Goal: Information Seeking & Learning: Learn about a topic

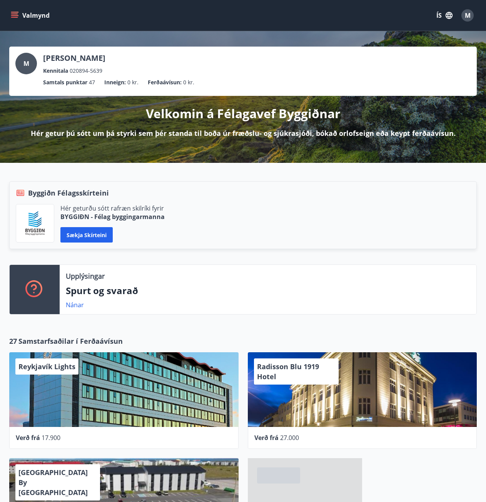
click at [18, 15] on icon "menu" at bounding box center [15, 15] width 8 height 1
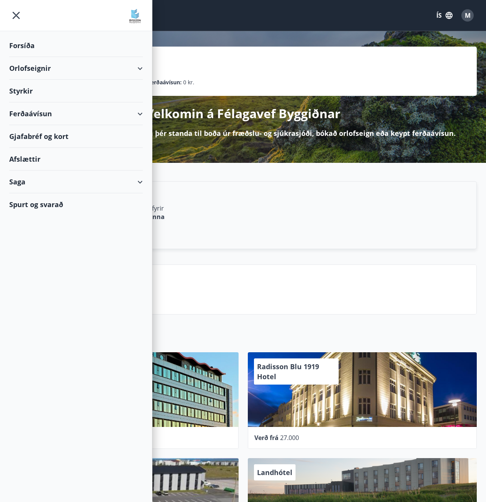
click at [32, 182] on div "Saga" at bounding box center [76, 182] width 134 height 23
click at [37, 285] on div "Styrkjasaga" at bounding box center [75, 282] width 121 height 16
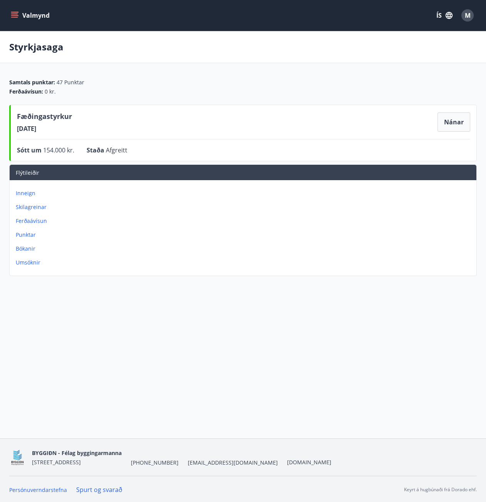
click at [10, 14] on button "Valmynd" at bounding box center [31, 15] width 44 height 14
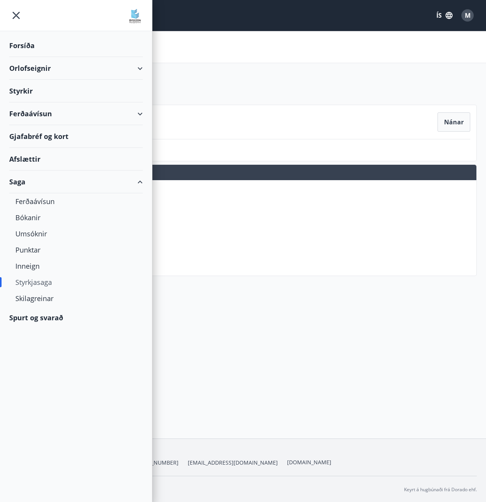
click at [25, 95] on div "Styrkir" at bounding box center [76, 91] width 134 height 23
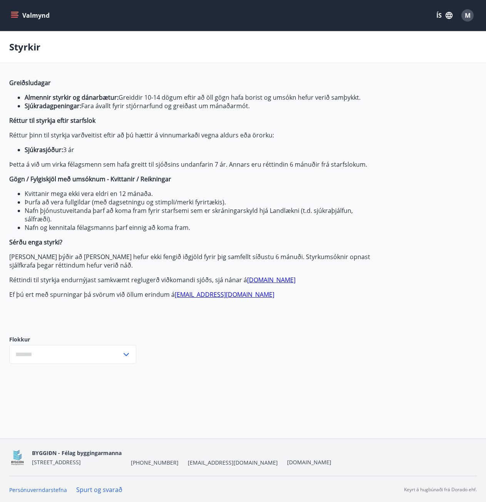
type input "***"
click at [15, 15] on icon "menu" at bounding box center [15, 16] width 8 height 8
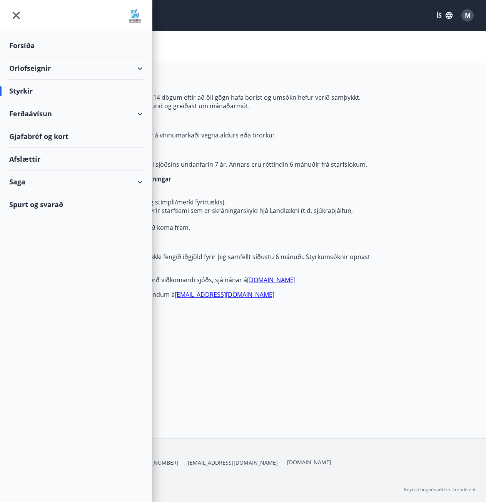
click at [55, 201] on div "Spurt og svarað" at bounding box center [76, 204] width 134 height 22
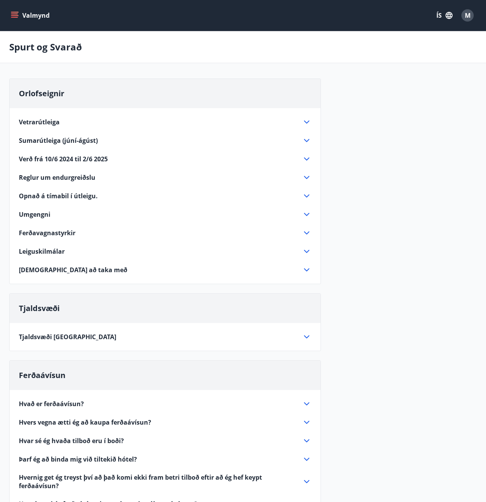
click at [15, 23] on div "Valmynd ÍS M" at bounding box center [243, 15] width 468 height 18
click at [16, 20] on button "Valmynd" at bounding box center [31, 15] width 44 height 14
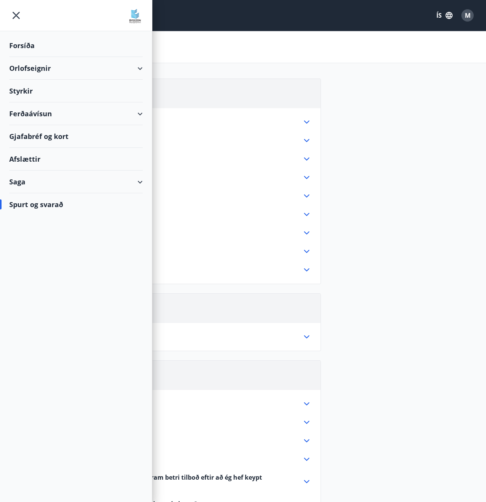
click at [140, 179] on div "Saga" at bounding box center [76, 182] width 134 height 23
click at [43, 299] on div "Skilagreinar" at bounding box center [75, 298] width 121 height 16
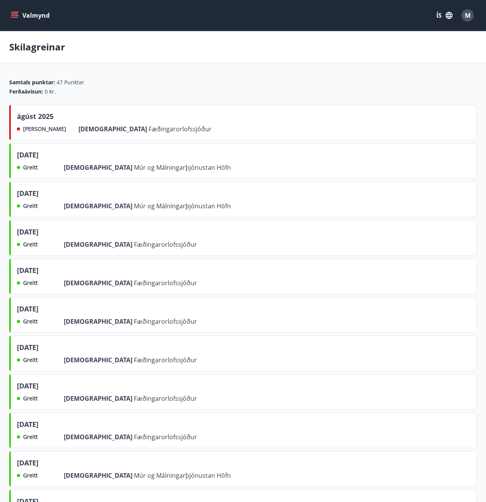
click at [12, 14] on icon "menu" at bounding box center [14, 13] width 7 height 1
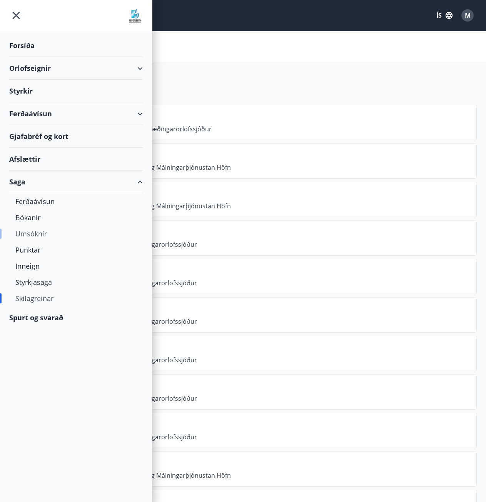
click at [33, 237] on div "Umsóknir" at bounding box center [75, 234] width 121 height 16
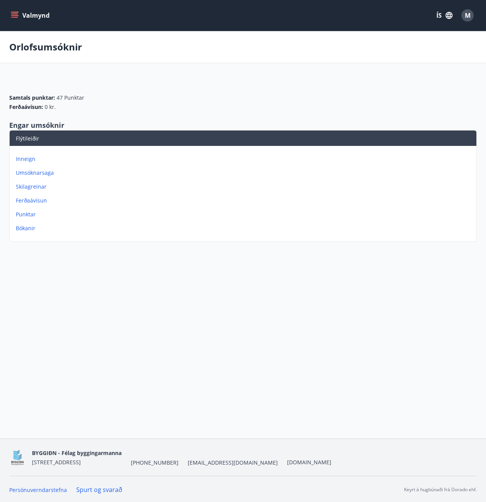
click at [15, 14] on icon "menu" at bounding box center [14, 13] width 7 height 1
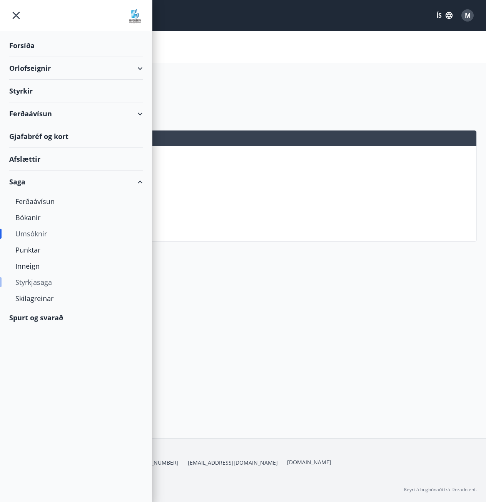
click at [33, 284] on div "Styrkjasaga" at bounding box center [75, 282] width 121 height 16
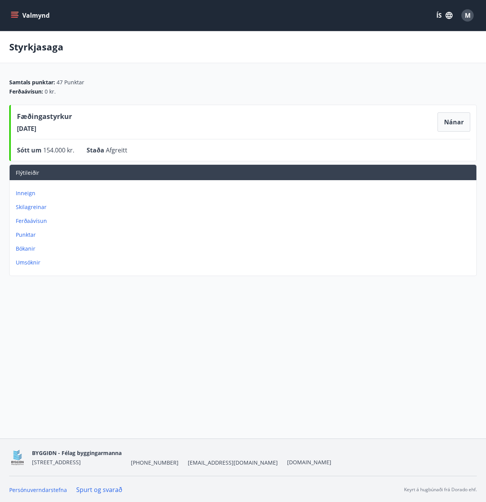
click at [44, 121] on span "Fæðingastyrkur" at bounding box center [44, 117] width 55 height 13
click at [461, 124] on button "Nánar" at bounding box center [454, 121] width 33 height 19
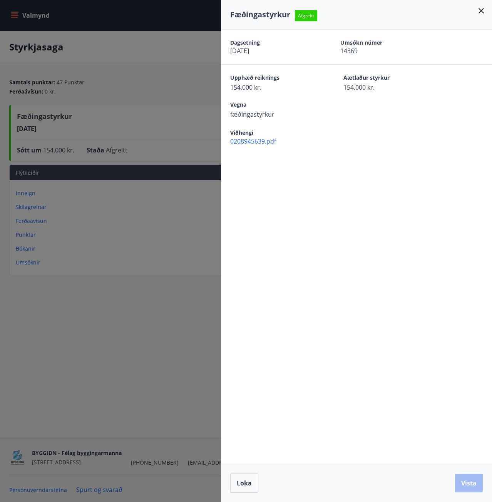
click at [257, 141] on span "0208945639.pdf" at bounding box center [361, 141] width 262 height 8
click at [79, 37] on div at bounding box center [246, 251] width 492 height 502
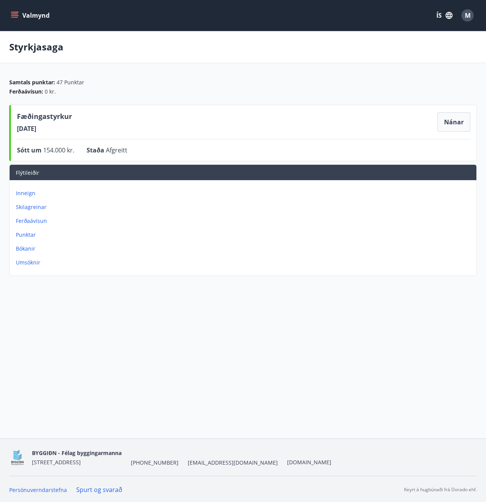
click at [13, 13] on icon "menu" at bounding box center [14, 13] width 7 height 1
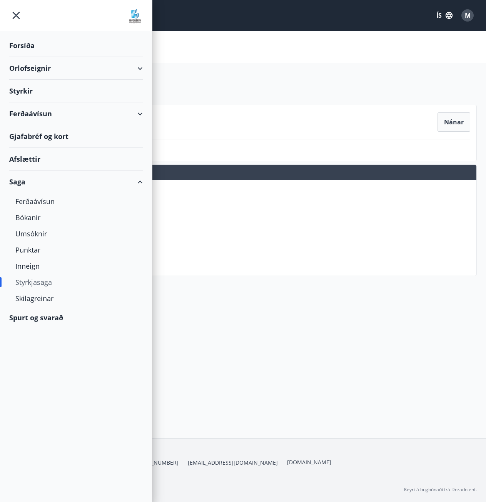
click at [22, 46] on div "Forsíða" at bounding box center [76, 45] width 134 height 23
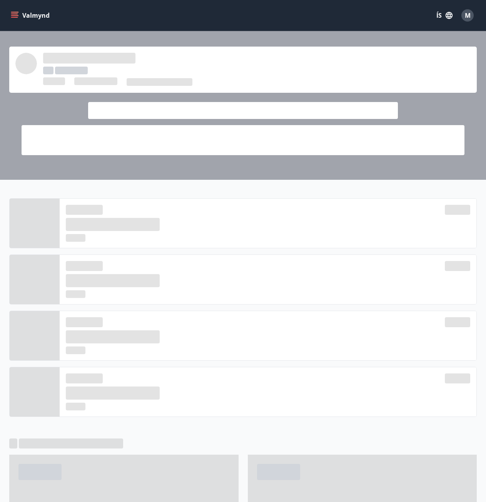
click at [15, 14] on icon "menu" at bounding box center [14, 13] width 7 height 1
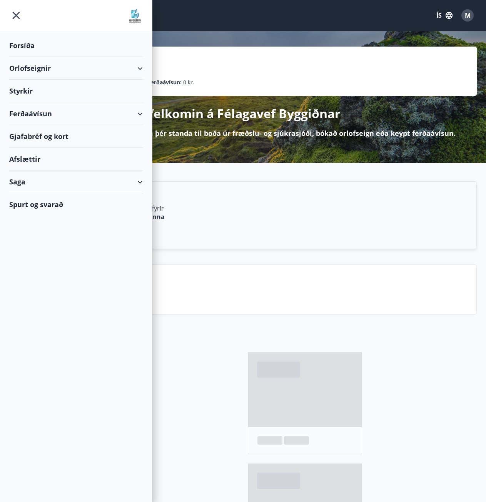
click at [30, 89] on div "Styrkir" at bounding box center [76, 91] width 134 height 23
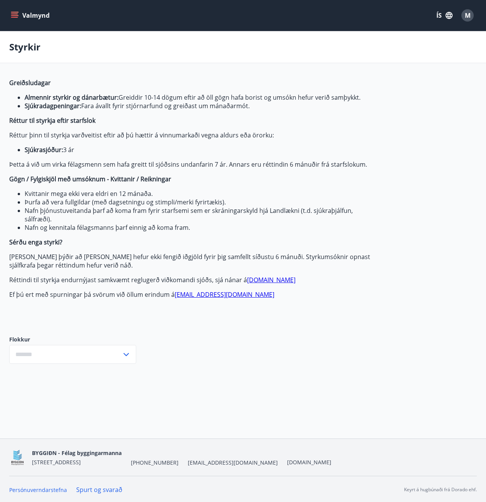
type input "***"
click at [14, 18] on icon "menu" at bounding box center [15, 16] width 8 height 8
click at [429, 250] on div "Greiðsludagar Almennir styrkir og dánarbætur: Greiddir 10-14 dögum eftir að öll…" at bounding box center [243, 227] width 468 height 297
click at [117, 370] on div "Flokkur *** ​" at bounding box center [72, 349] width 127 height 52
click at [114, 356] on input "***" at bounding box center [65, 354] width 112 height 19
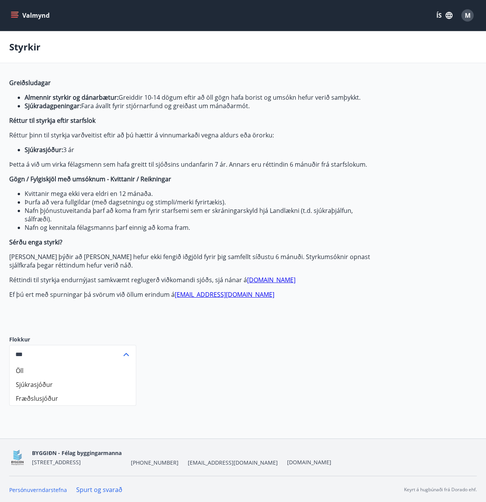
click at [114, 355] on input "***" at bounding box center [65, 354] width 112 height 19
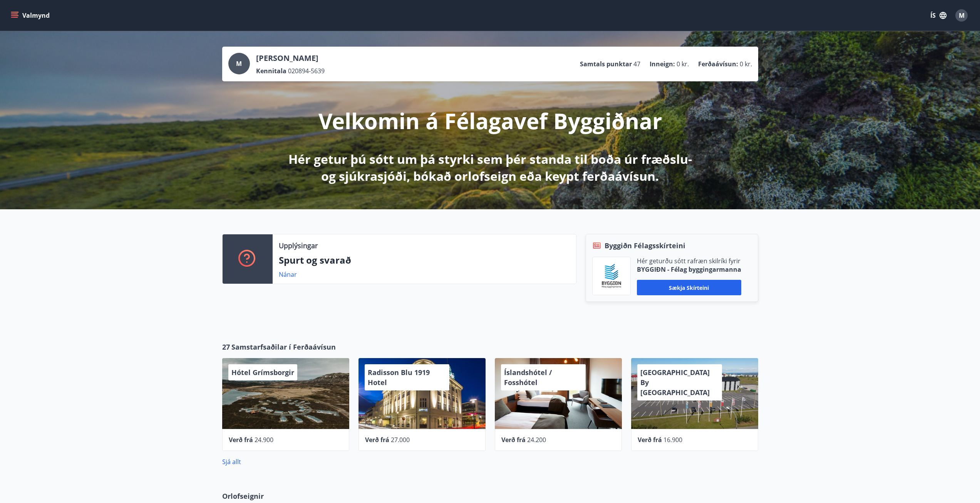
click at [20, 16] on button "Valmynd" at bounding box center [31, 15] width 44 height 14
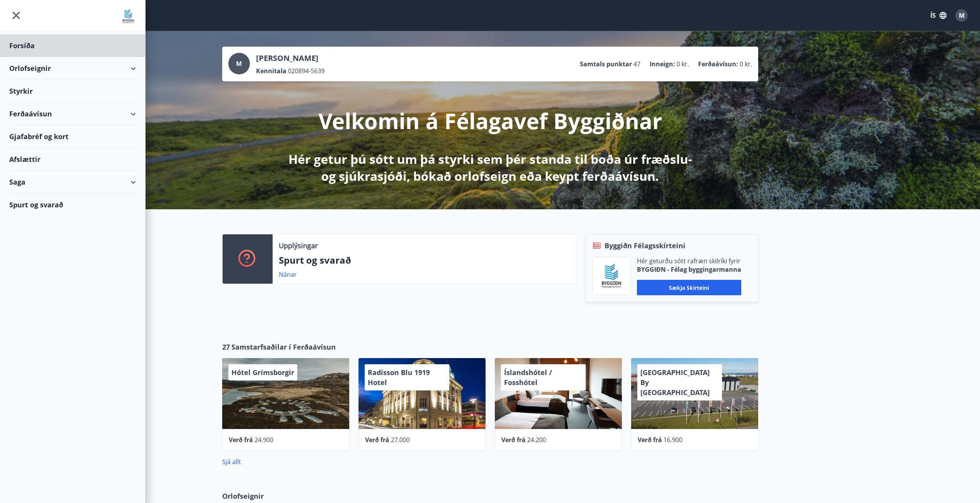
click at [30, 95] on div "Styrkir" at bounding box center [72, 91] width 127 height 23
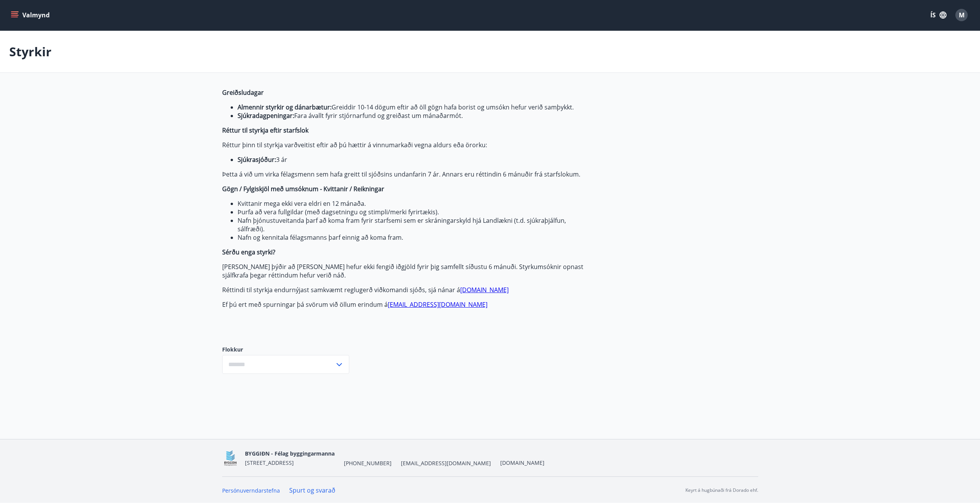
type input "***"
click at [11, 16] on icon "menu" at bounding box center [15, 16] width 8 height 8
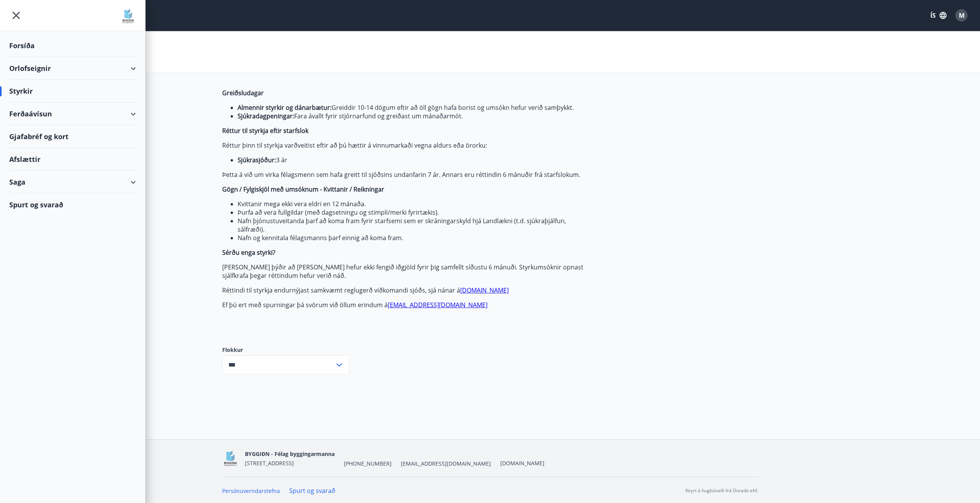
click at [14, 182] on div "Saga" at bounding box center [72, 182] width 127 height 23
click at [41, 298] on div "Skilagreinar" at bounding box center [72, 298] width 114 height 16
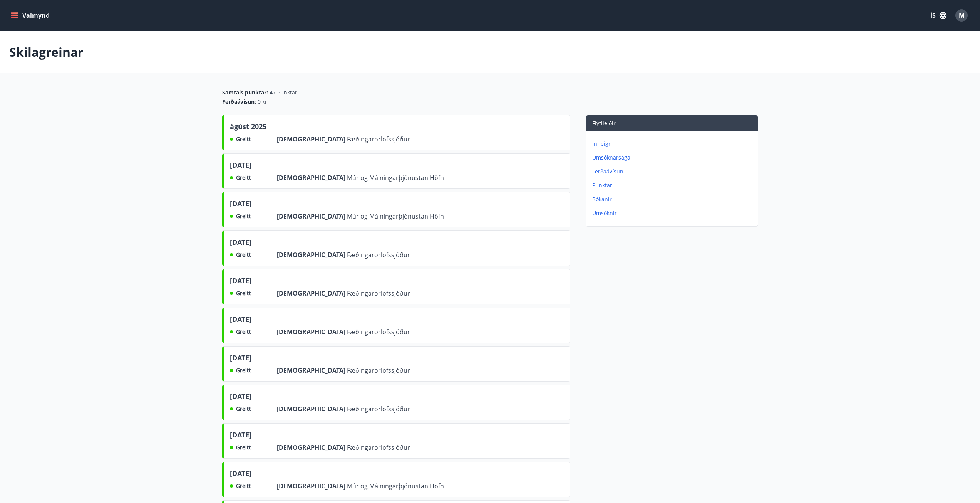
click at [20, 17] on button "Valmynd" at bounding box center [31, 15] width 44 height 14
click at [10, 18] on button "Valmynd" at bounding box center [31, 15] width 44 height 14
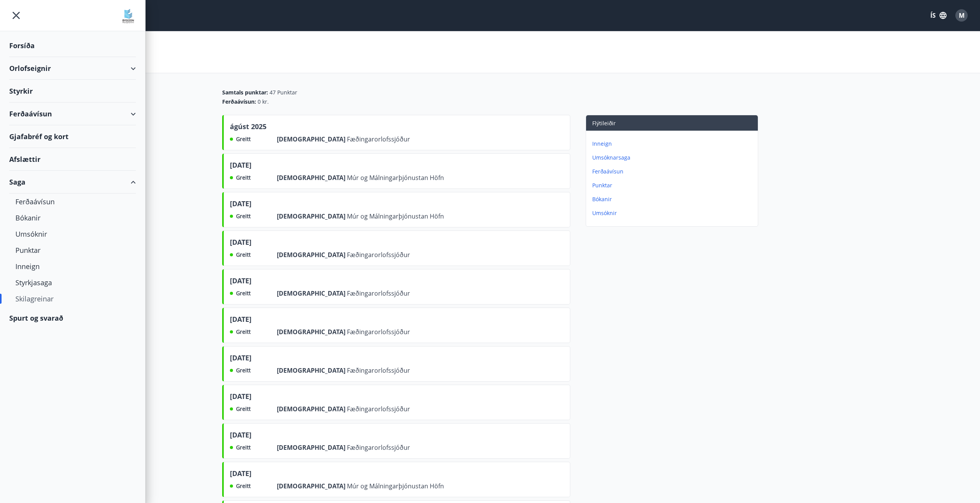
click at [23, 90] on div "Styrkir" at bounding box center [72, 91] width 127 height 23
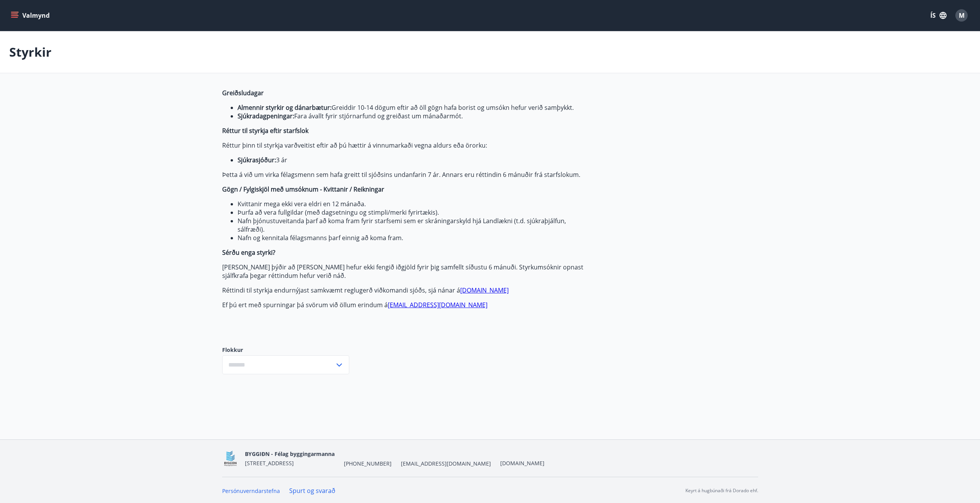
type input "***"
click at [17, 18] on icon "menu" at bounding box center [15, 16] width 8 height 8
